Goal: Information Seeking & Learning: Learn about a topic

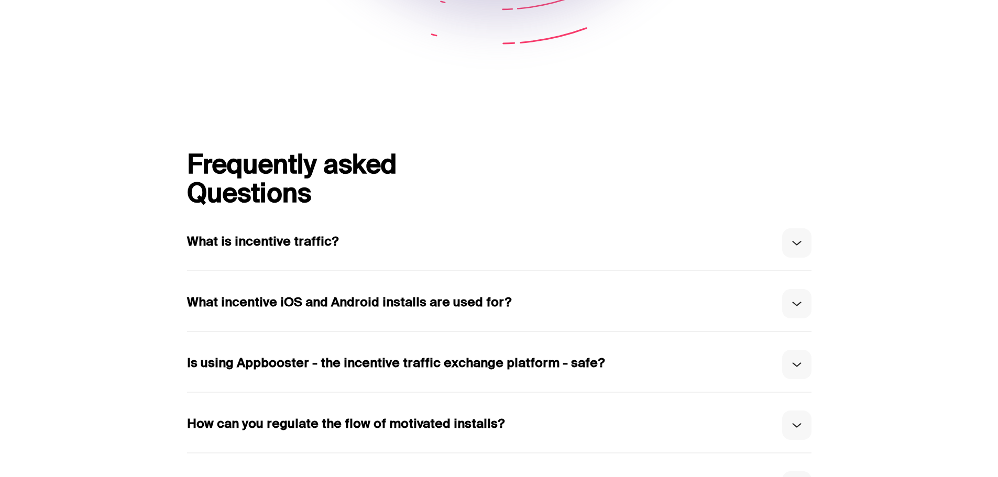
scroll to position [4924, 0]
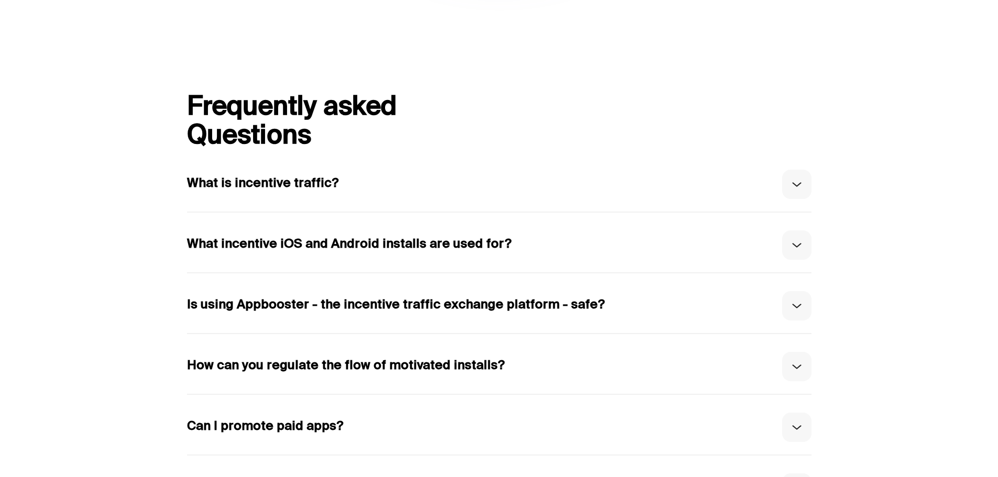
click at [277, 192] on b "What is incentive traffic?" at bounding box center [262, 184] width 151 height 15
click at [795, 199] on button at bounding box center [796, 184] width 29 height 29
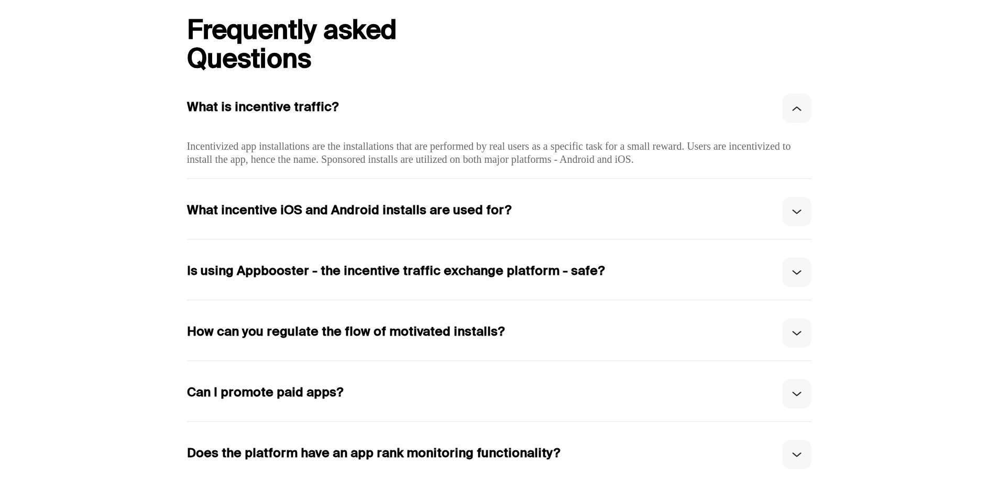
scroll to position [5081, 0]
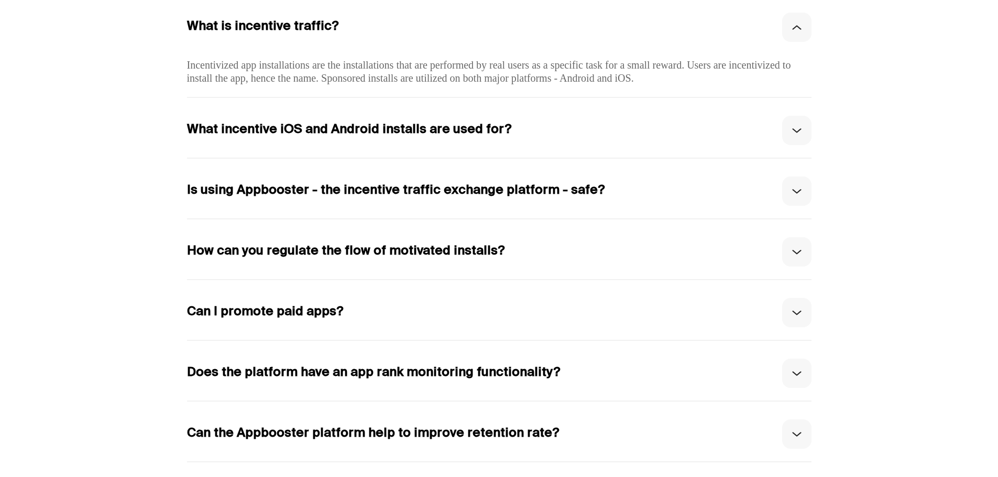
click at [798, 133] on img at bounding box center [796, 130] width 9 height 5
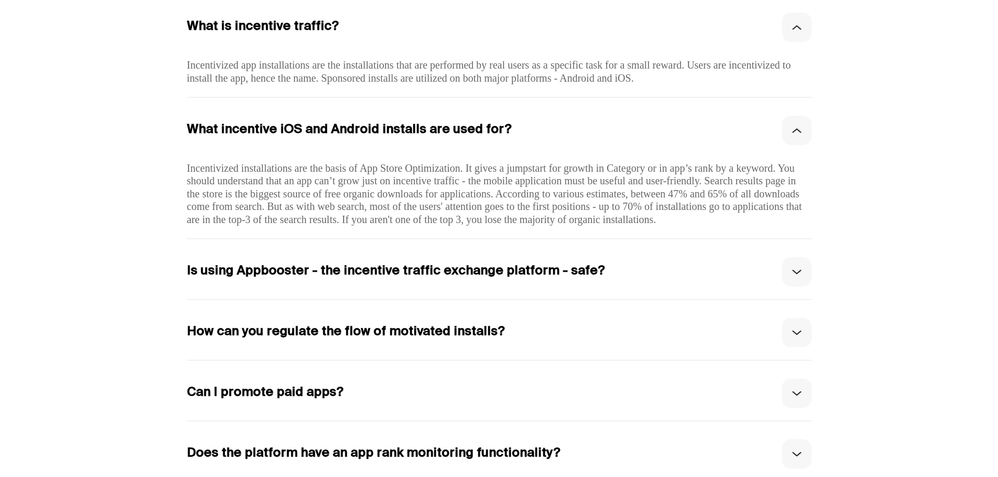
scroll to position [5134, 0]
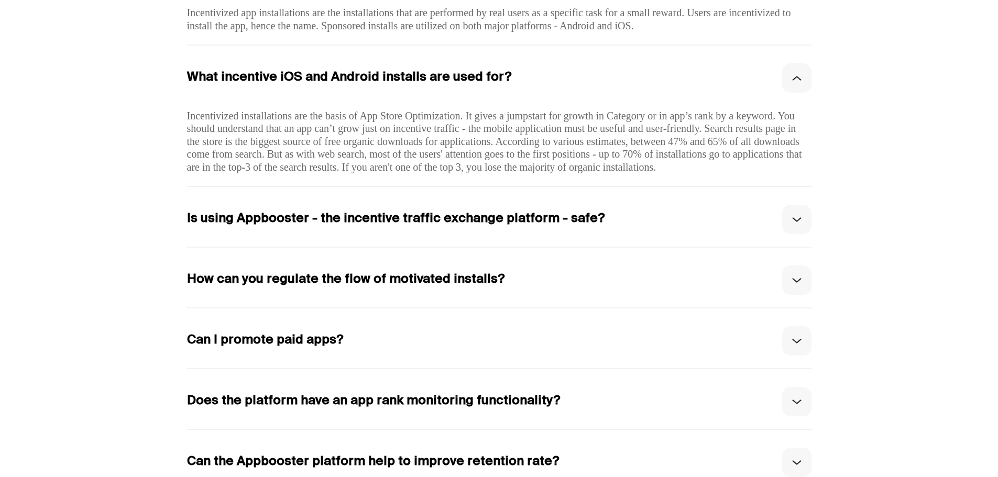
click at [788, 234] on button at bounding box center [796, 219] width 29 height 29
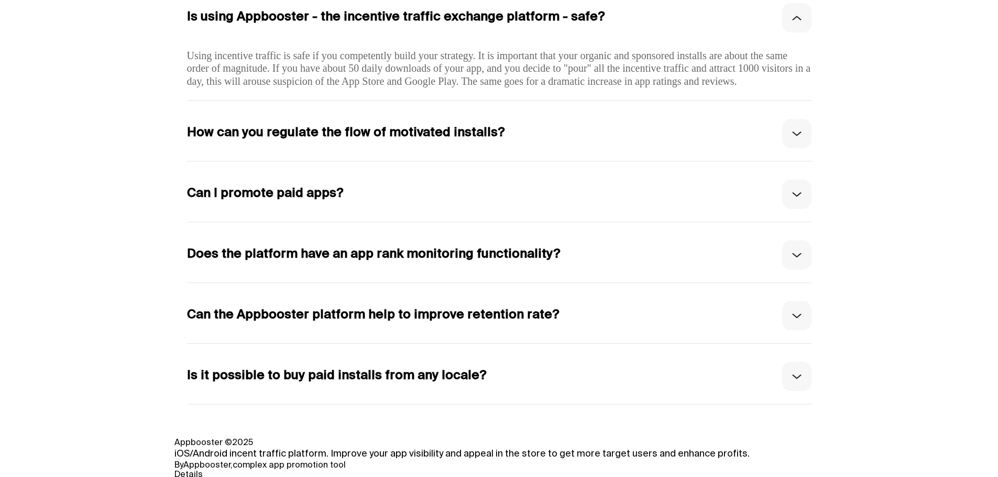
scroll to position [5396, 0]
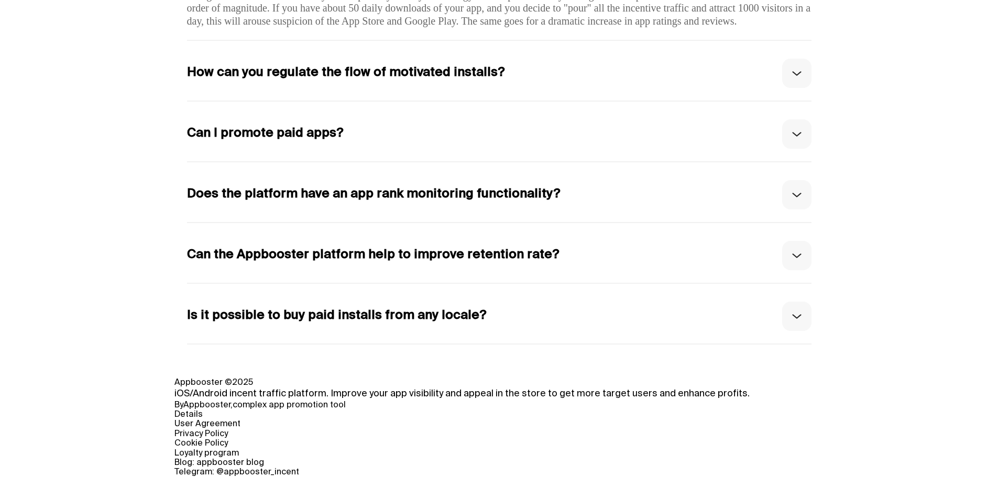
click at [800, 137] on img at bounding box center [796, 134] width 9 height 5
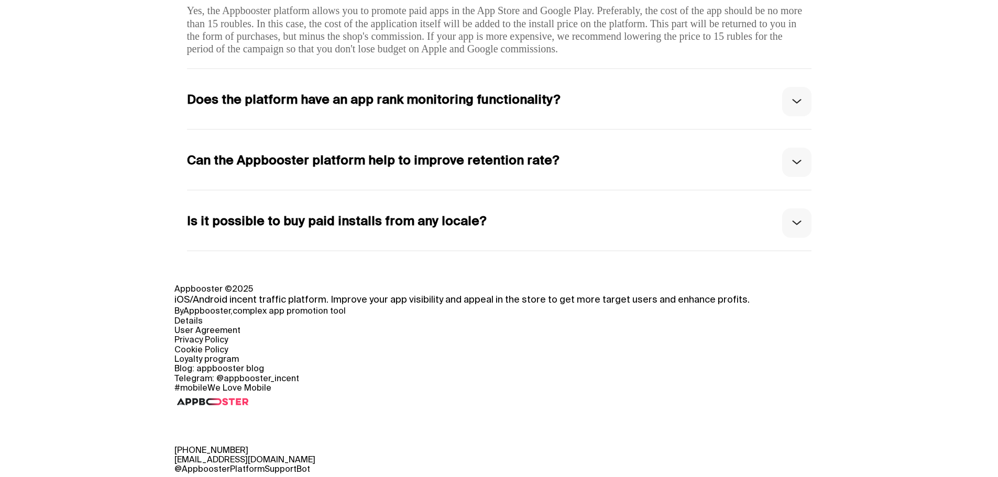
scroll to position [5657, 0]
click at [807, 216] on button at bounding box center [796, 222] width 29 height 29
